Goal: Task Accomplishment & Management: Use online tool/utility

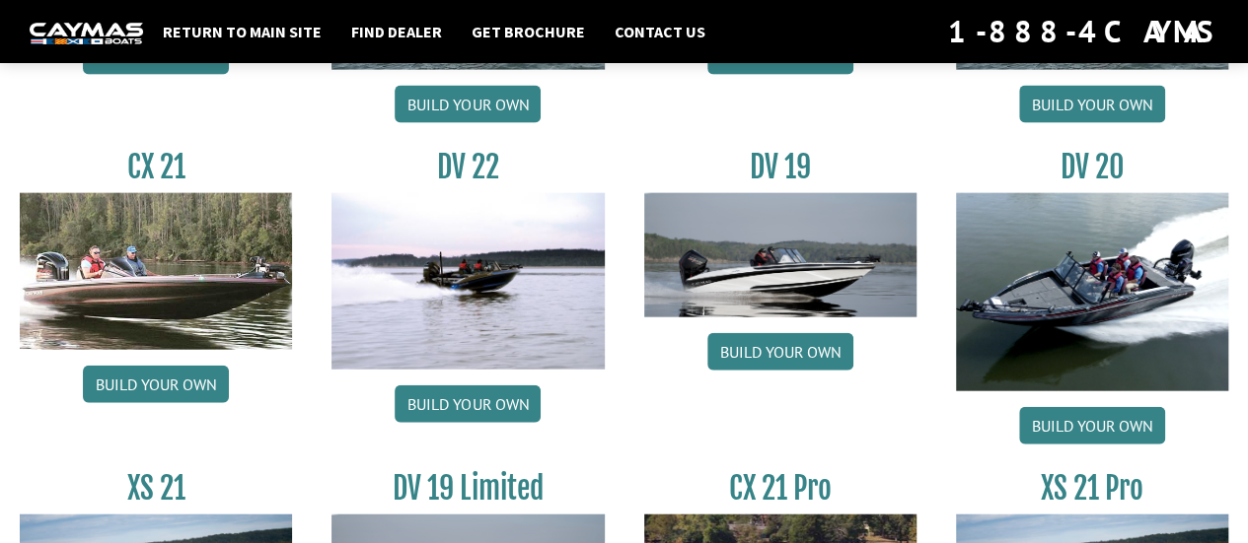
scroll to position [2205, 0]
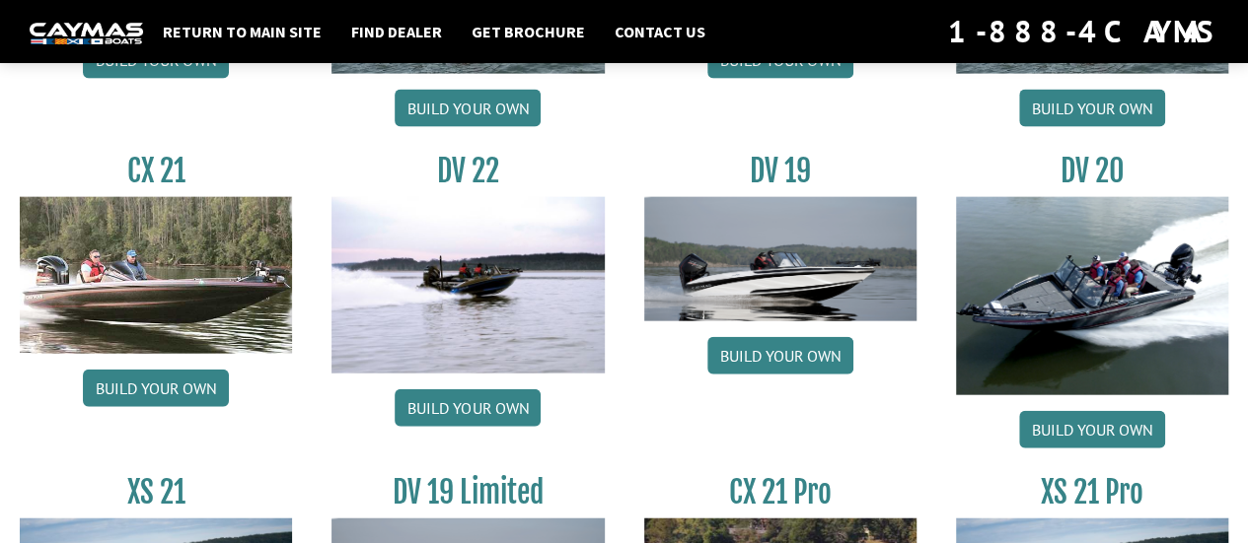
click at [809, 356] on link "Build your own" at bounding box center [780, 355] width 146 height 37
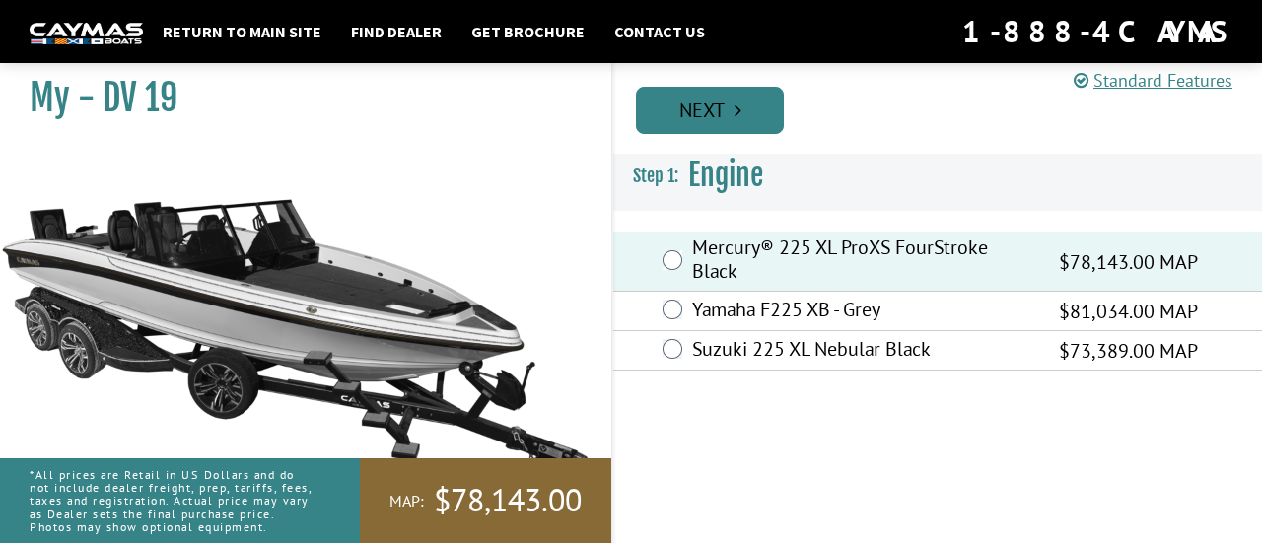
click at [758, 102] on link "Next" at bounding box center [710, 110] width 148 height 47
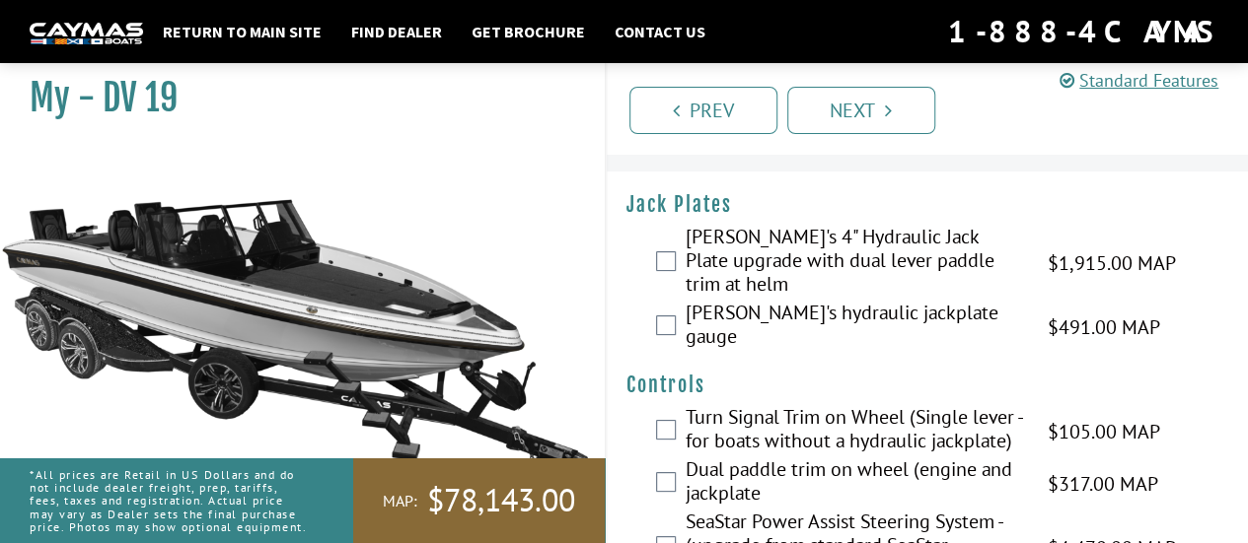
scroll to position [55, 0]
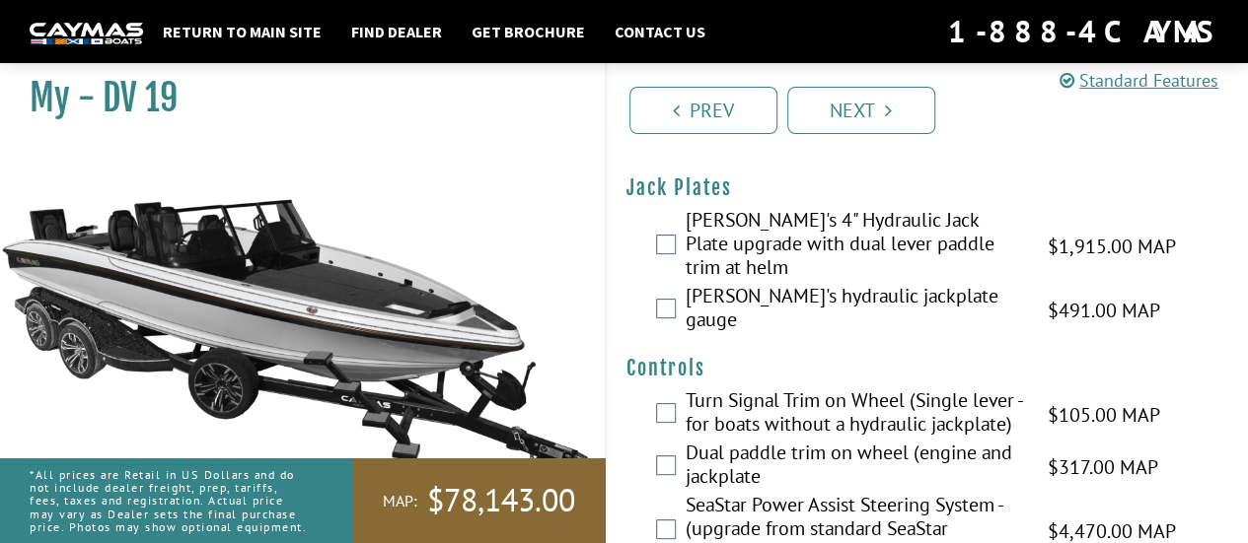
click at [876, 250] on label "[PERSON_NAME]'s 4" Hydraulic Jack Plate upgrade with dual lever paddle trim at …" at bounding box center [853, 246] width 337 height 76
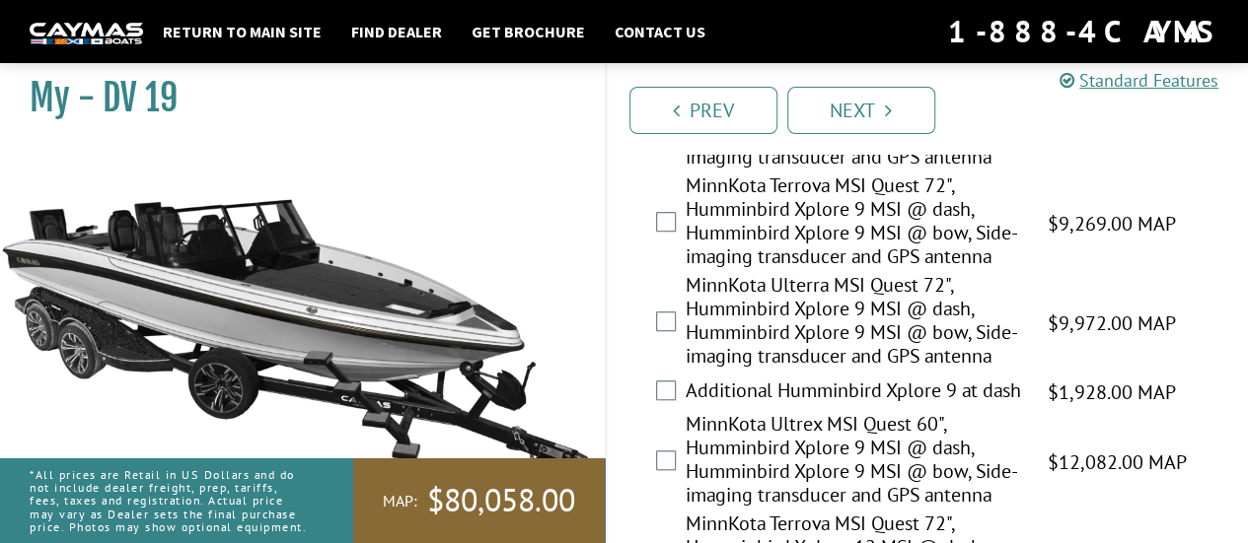
scroll to position [611, 0]
